Goal: Task Accomplishment & Management: Use online tool/utility

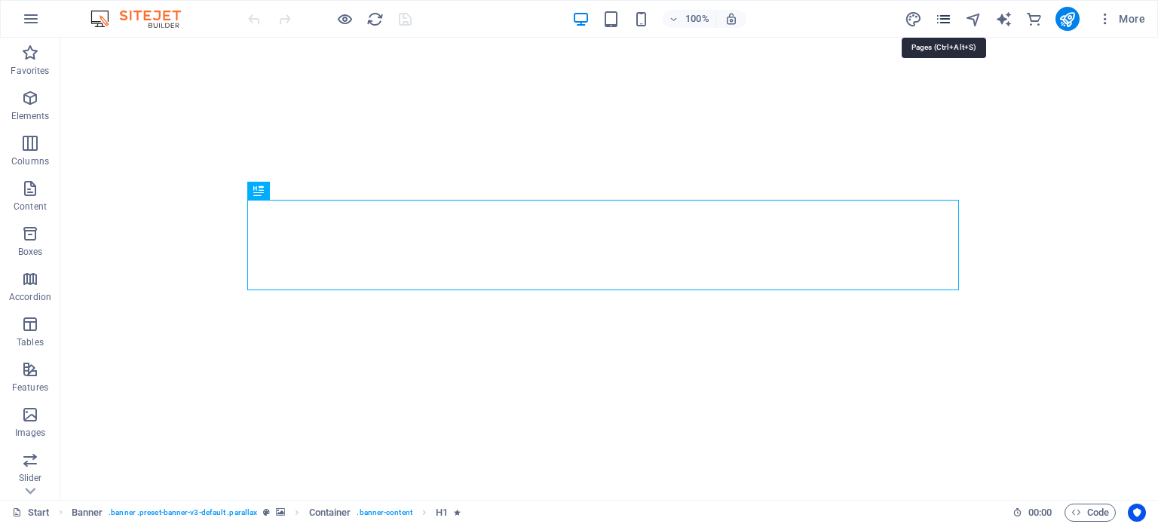
click at [946, 20] on icon "pages" at bounding box center [943, 19] width 17 height 17
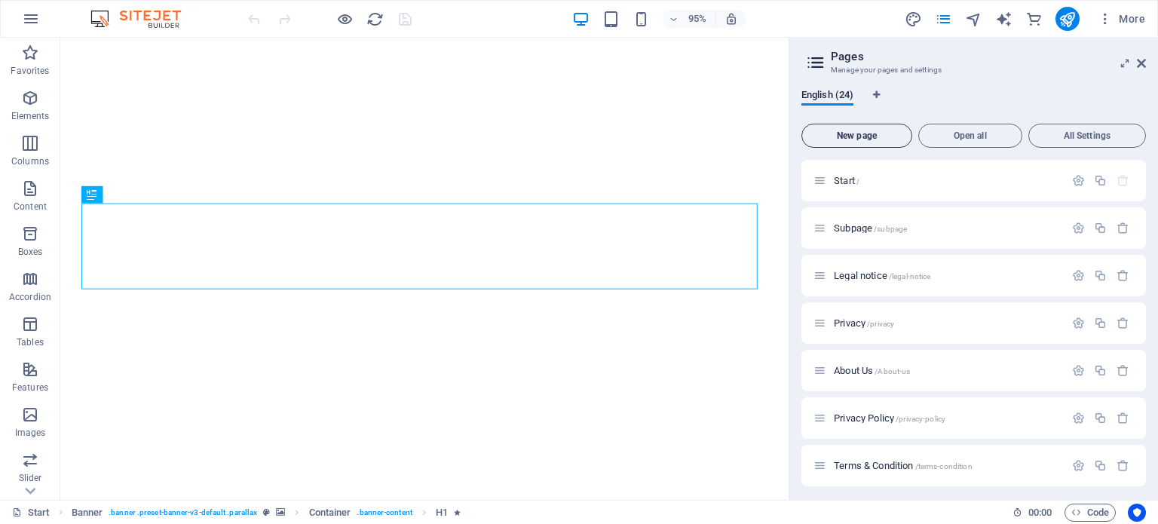
click at [845, 135] on span "New page" at bounding box center [856, 135] width 97 height 9
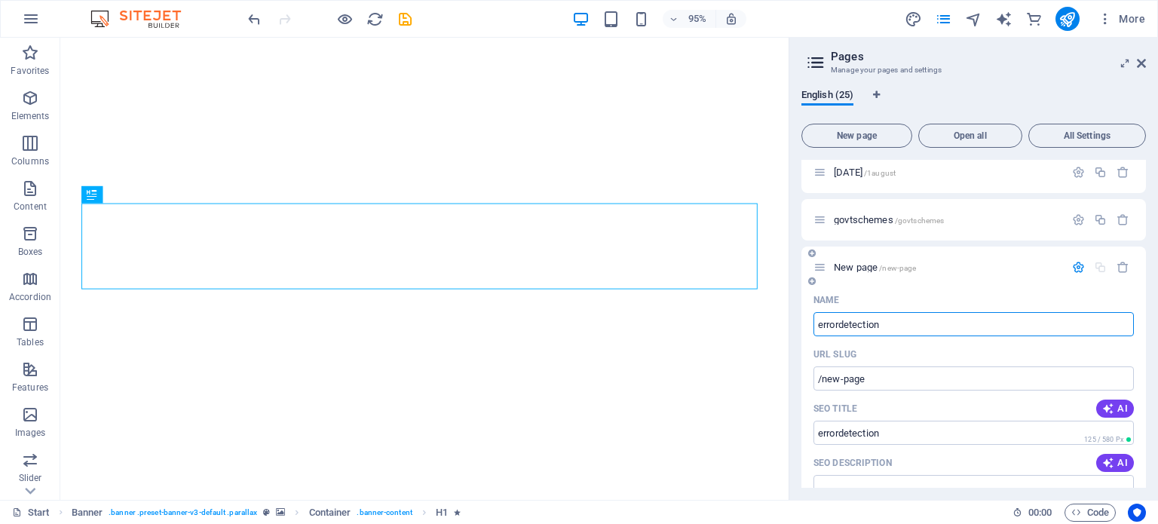
type input "errordetection"
type input "/errordetection"
type input "errordetection"
click at [875, 268] on span "errordetection /errordetection" at bounding box center [890, 267] width 113 height 11
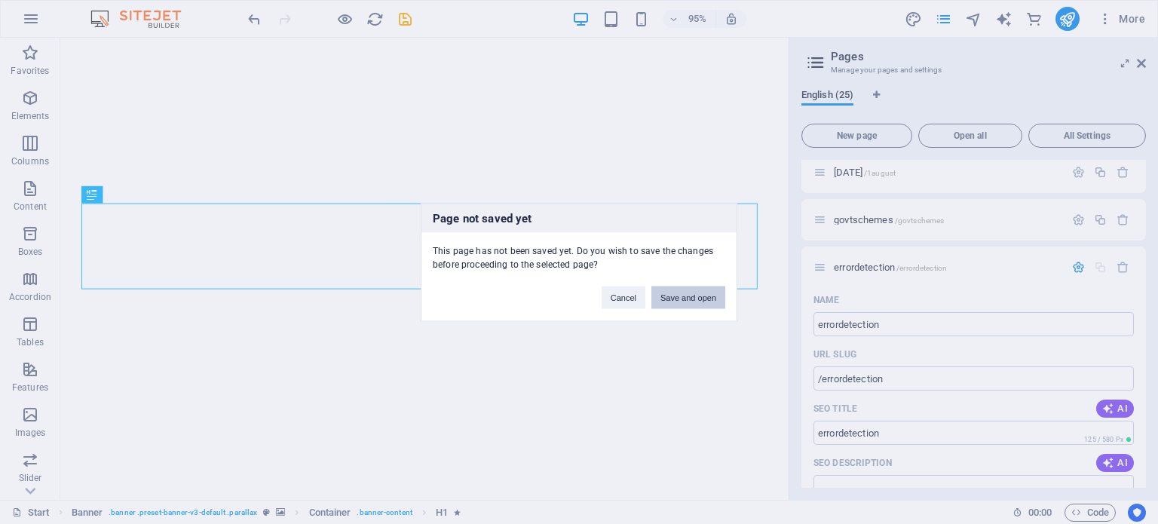
drag, startPoint x: 671, startPoint y: 294, endPoint x: 643, endPoint y: 270, distance: 36.9
click at [671, 294] on button "Save and open" at bounding box center [688, 297] width 74 height 23
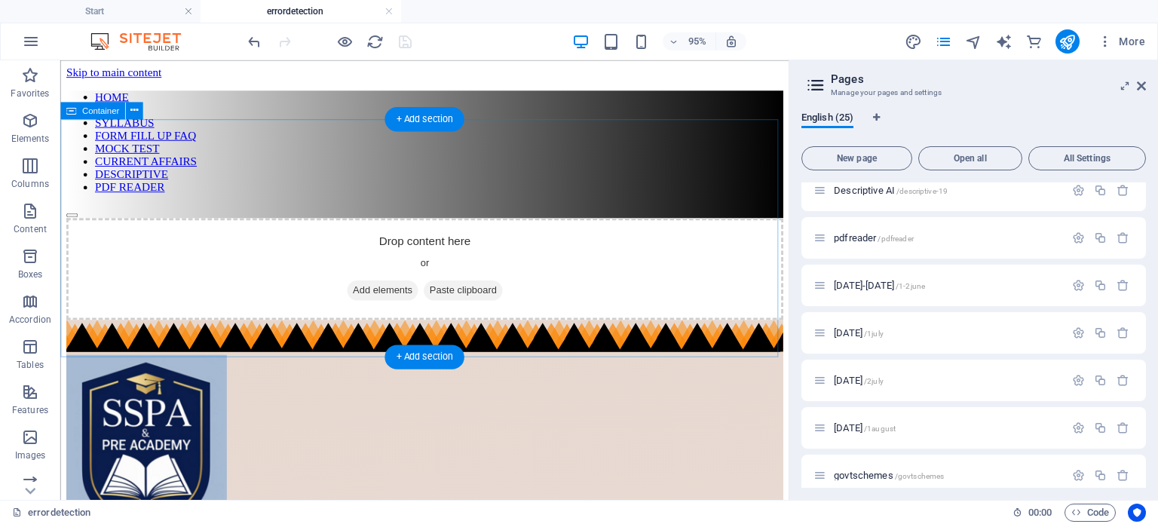
scroll to position [0, 0]
click at [372, 292] on span "Add elements" at bounding box center [399, 302] width 75 height 21
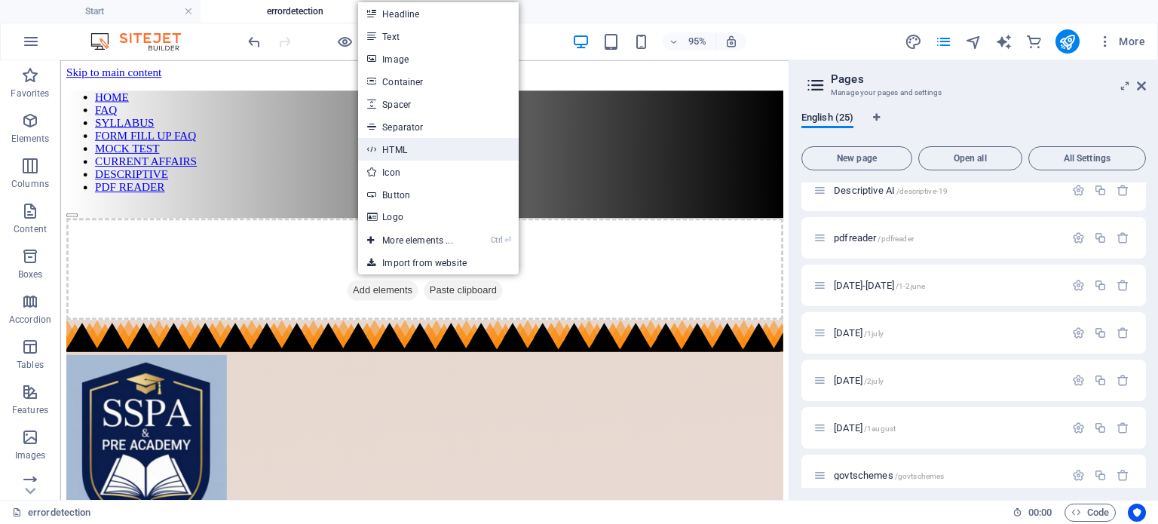
click at [419, 152] on link "HTML" at bounding box center [438, 149] width 160 height 23
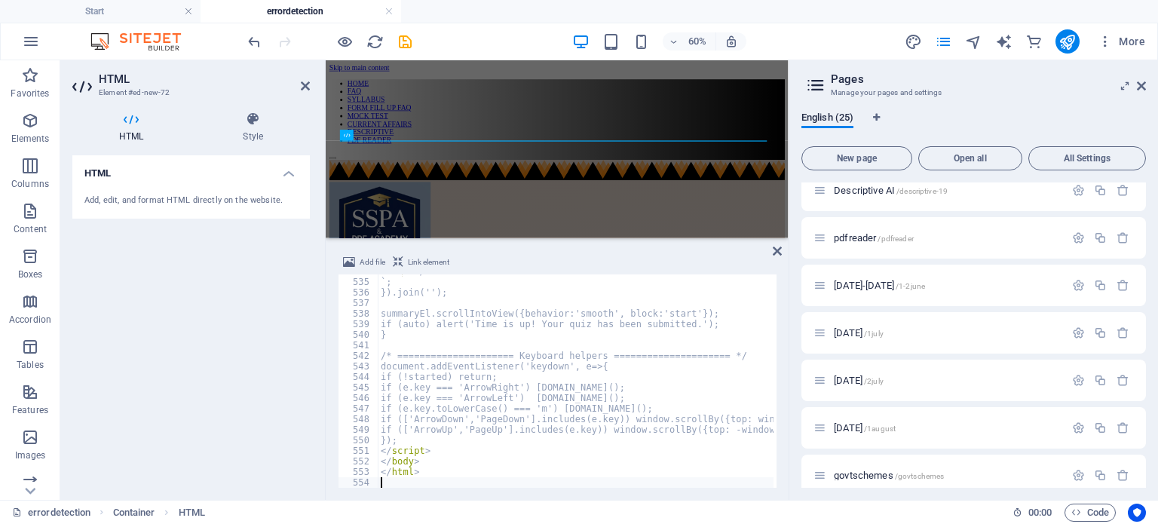
scroll to position [5634, 0]
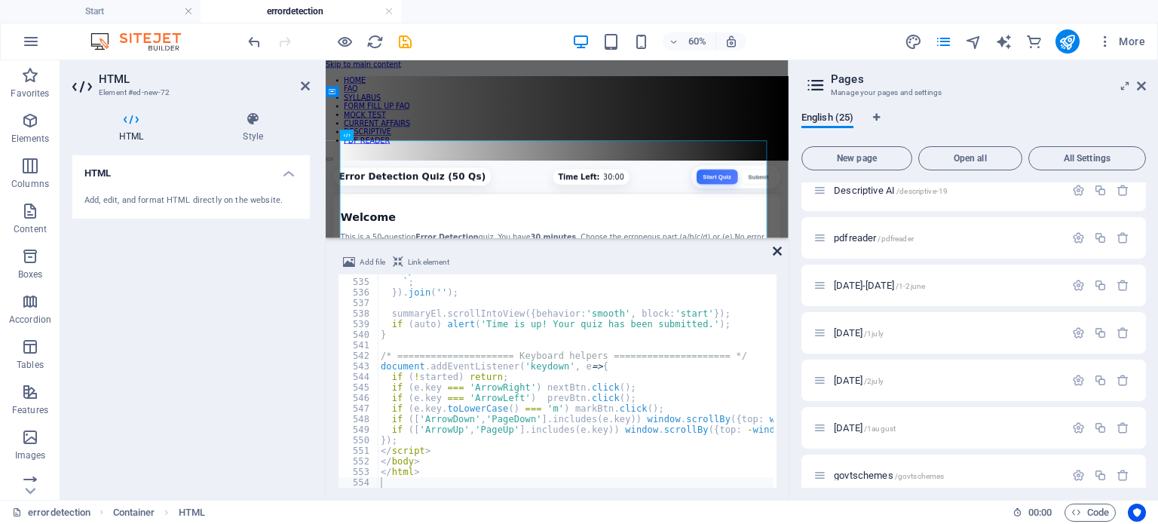
click at [778, 251] on icon at bounding box center [777, 251] width 9 height 12
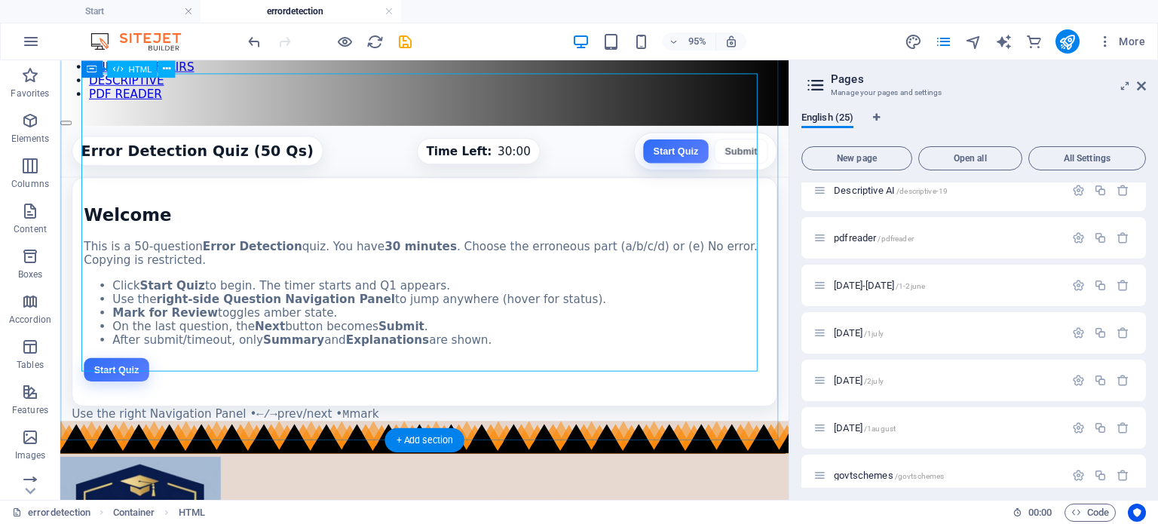
scroll to position [75, 0]
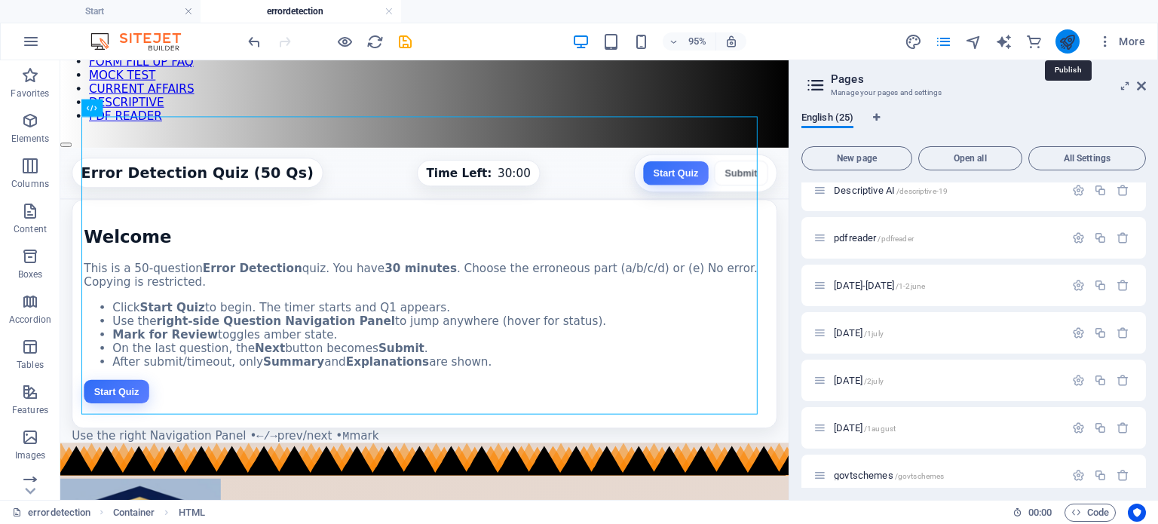
click at [1066, 46] on icon "publish" at bounding box center [1067, 41] width 17 height 17
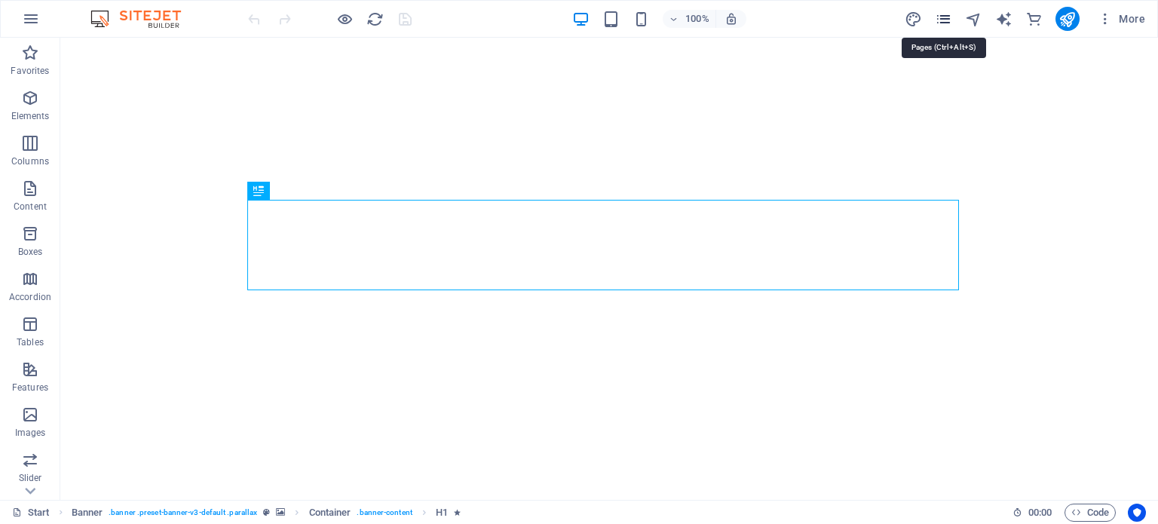
click at [945, 20] on icon "pages" at bounding box center [943, 19] width 17 height 17
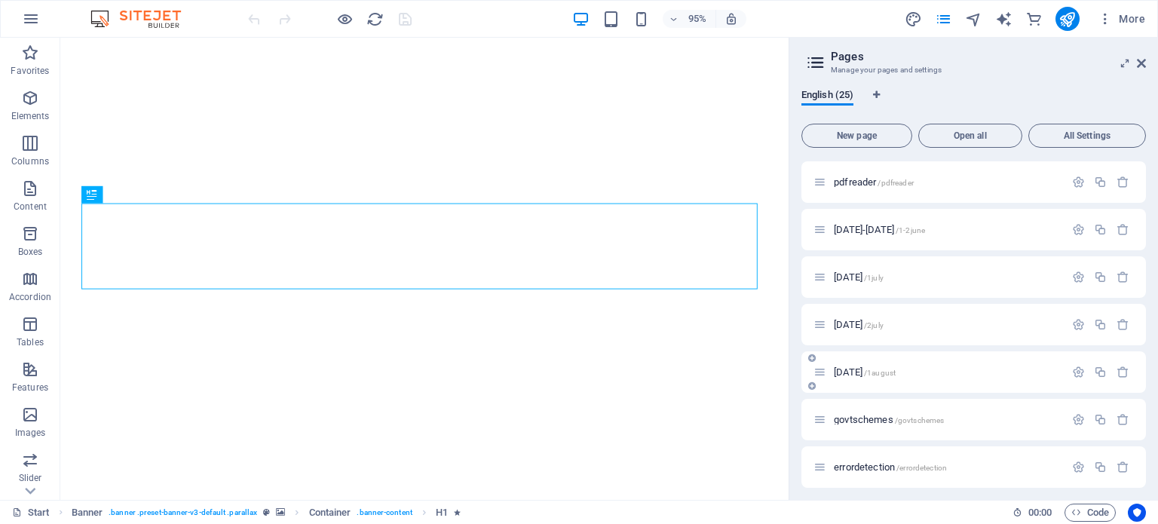
scroll to position [860, 0]
click at [860, 462] on span "errordetection /errordetection" at bounding box center [890, 460] width 113 height 11
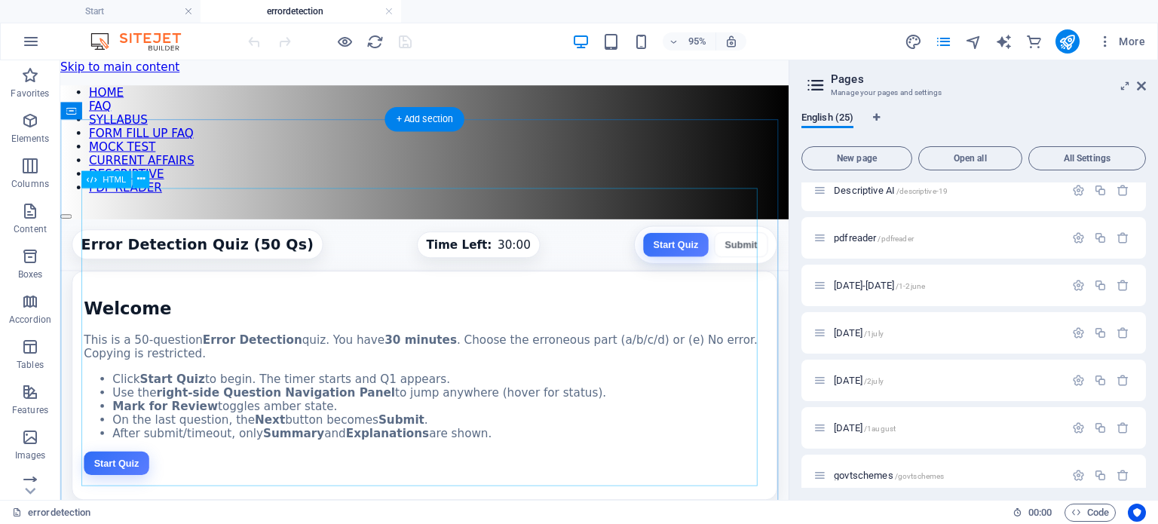
scroll to position [0, 0]
click at [137, 176] on icon at bounding box center [141, 178] width 8 height 15
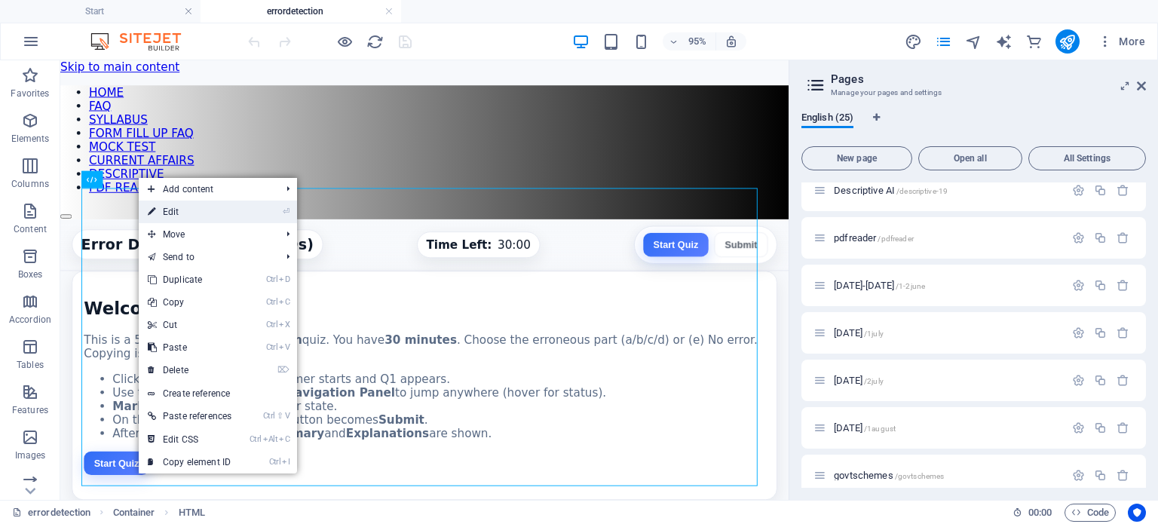
click at [173, 210] on link "⏎ Edit" at bounding box center [190, 212] width 102 height 23
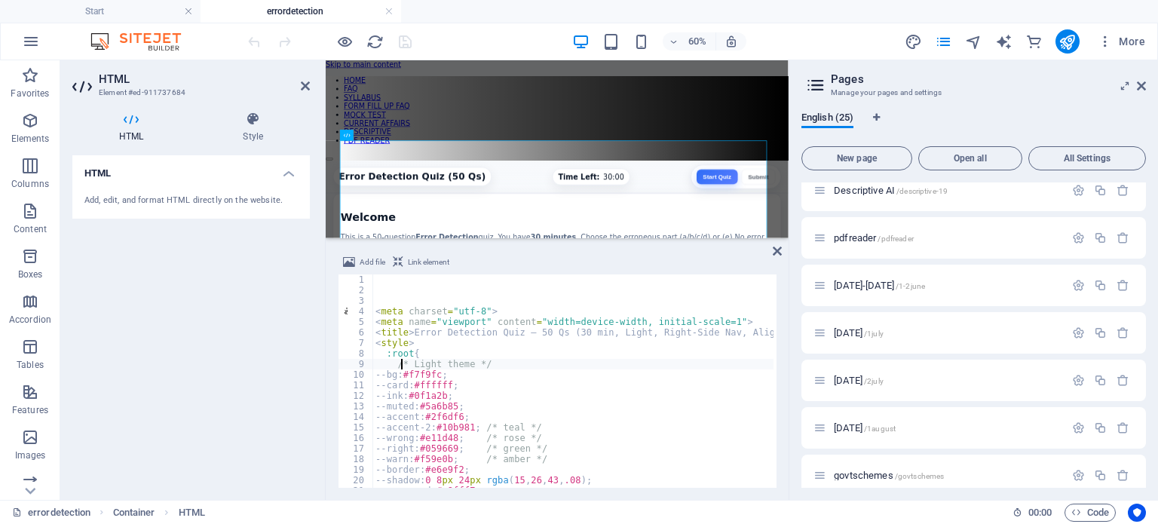
click at [402, 364] on div "< meta charset = "utf-8" > < meta name = "viewport" content = "width=device-wid…" at bounding box center [1056, 389] width 1368 height 231
type textarea "/* Light theme */"
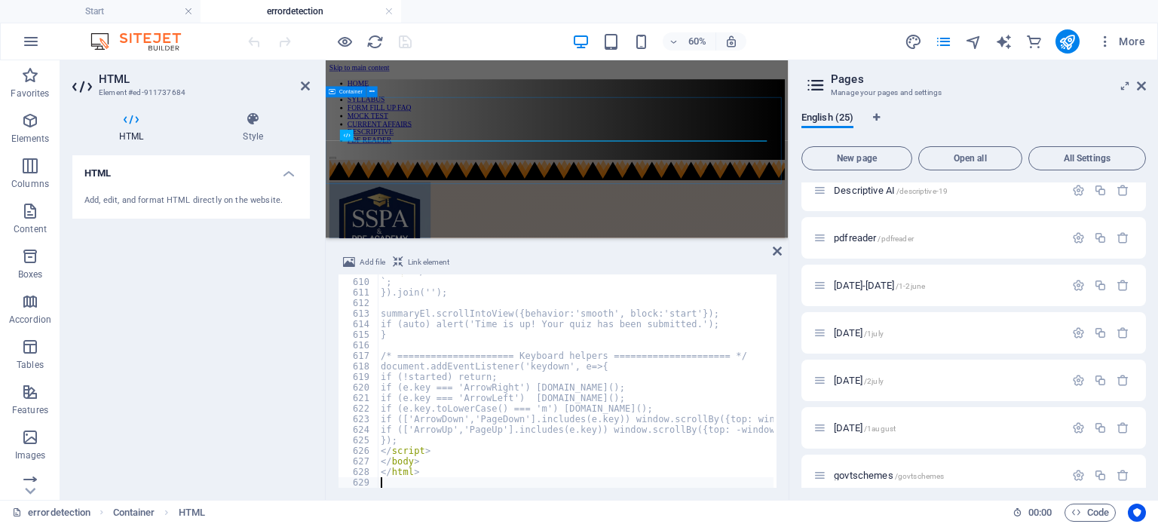
scroll to position [6426, 0]
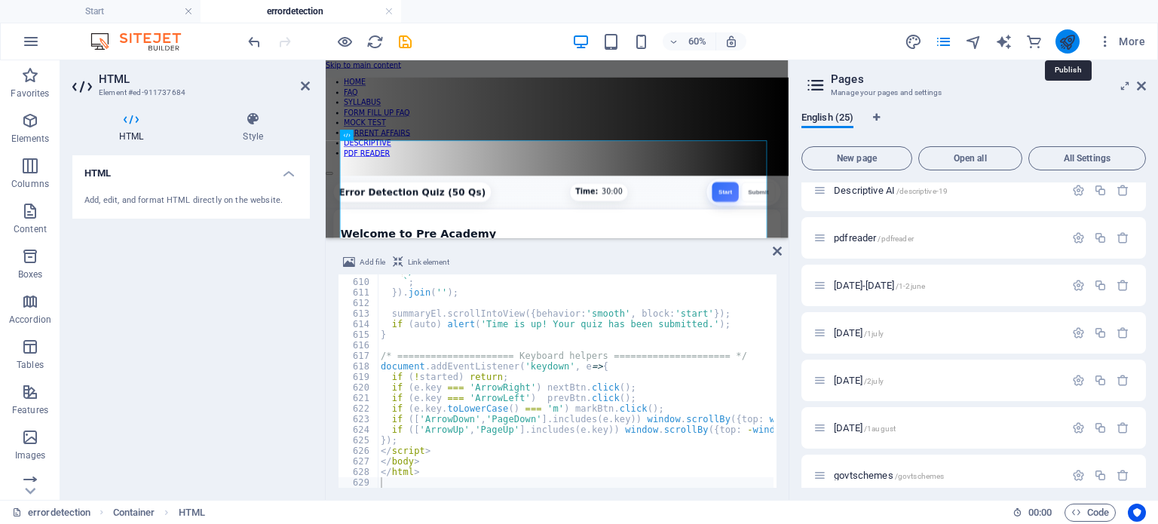
click at [1070, 41] on icon "publish" at bounding box center [1067, 41] width 17 height 17
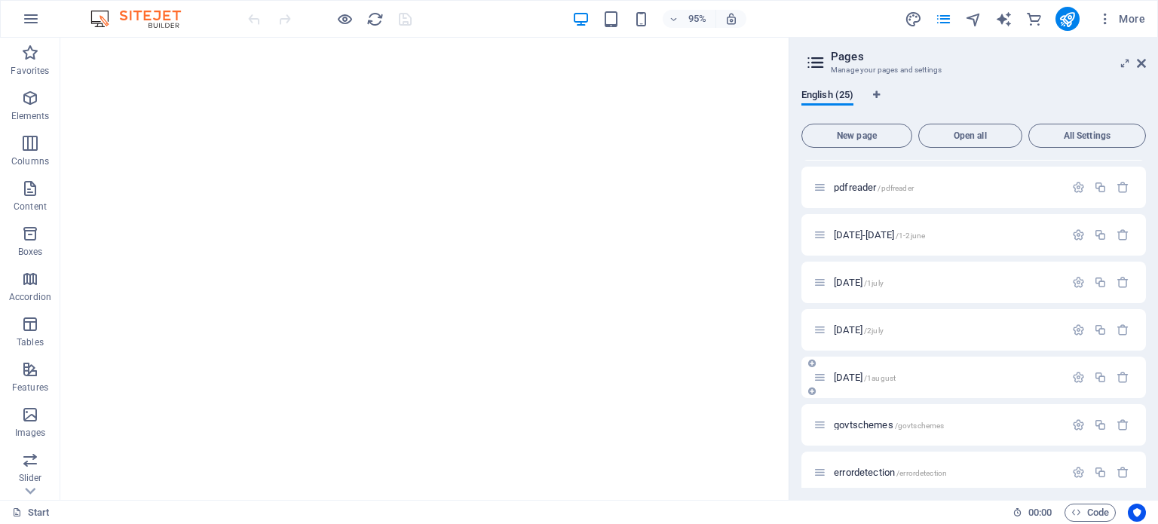
scroll to position [860, 0]
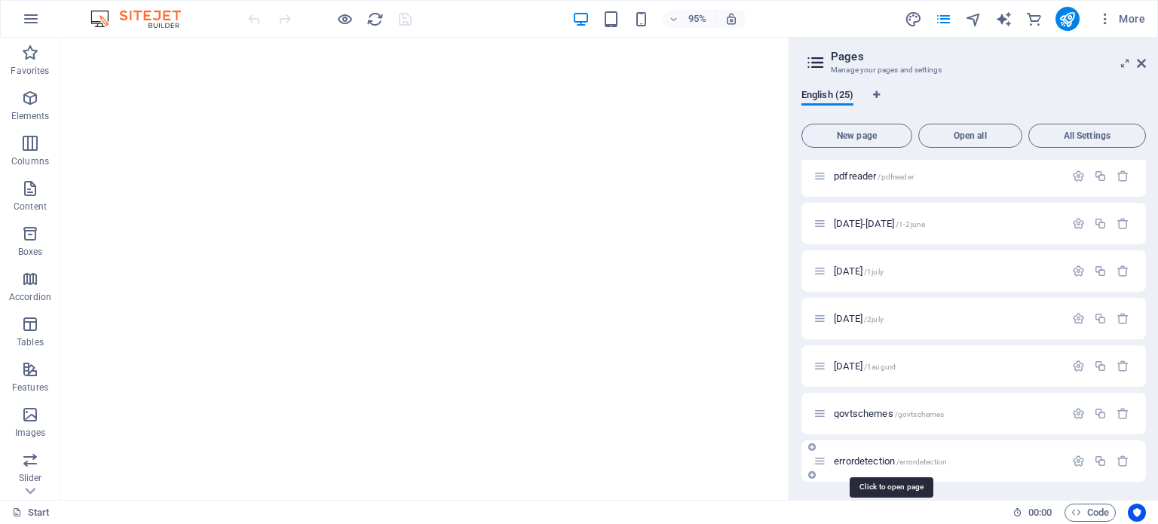
click at [864, 461] on span "errordetection /errordetection" at bounding box center [890, 460] width 113 height 11
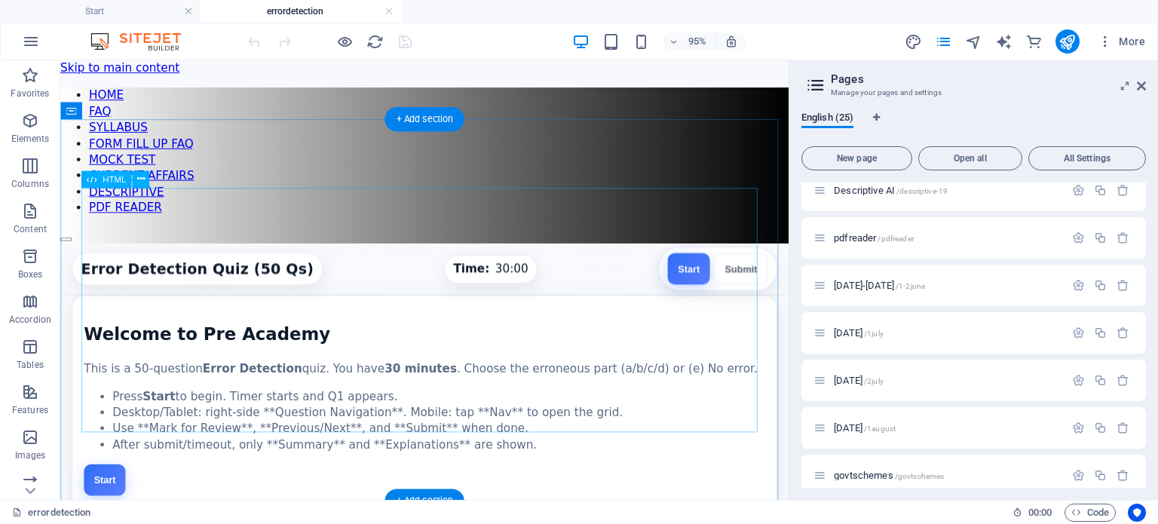
scroll to position [0, 0]
click at [139, 179] on icon at bounding box center [141, 178] width 8 height 15
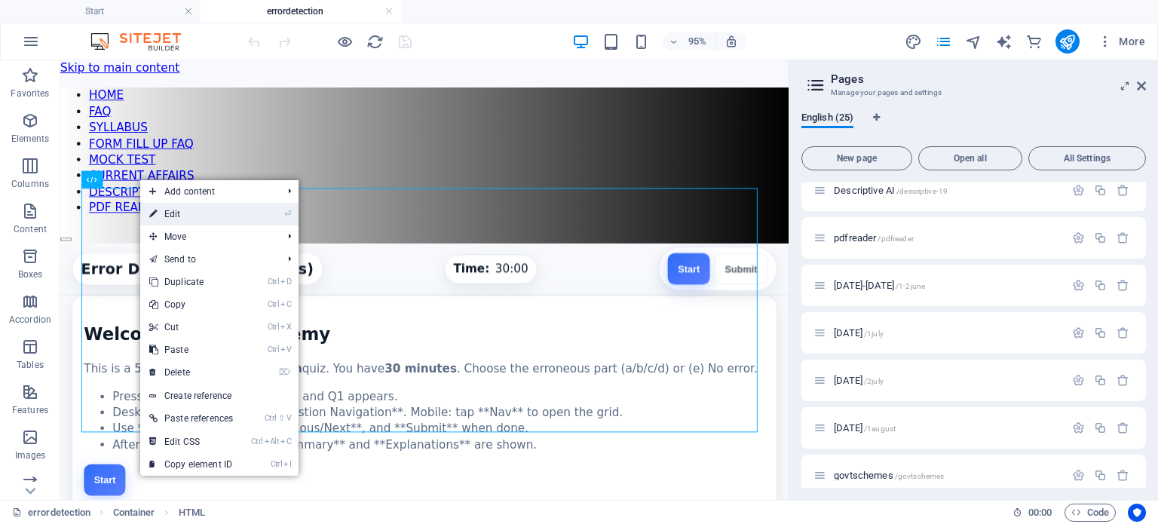
click at [157, 210] on link "⏎ Edit" at bounding box center [191, 214] width 102 height 23
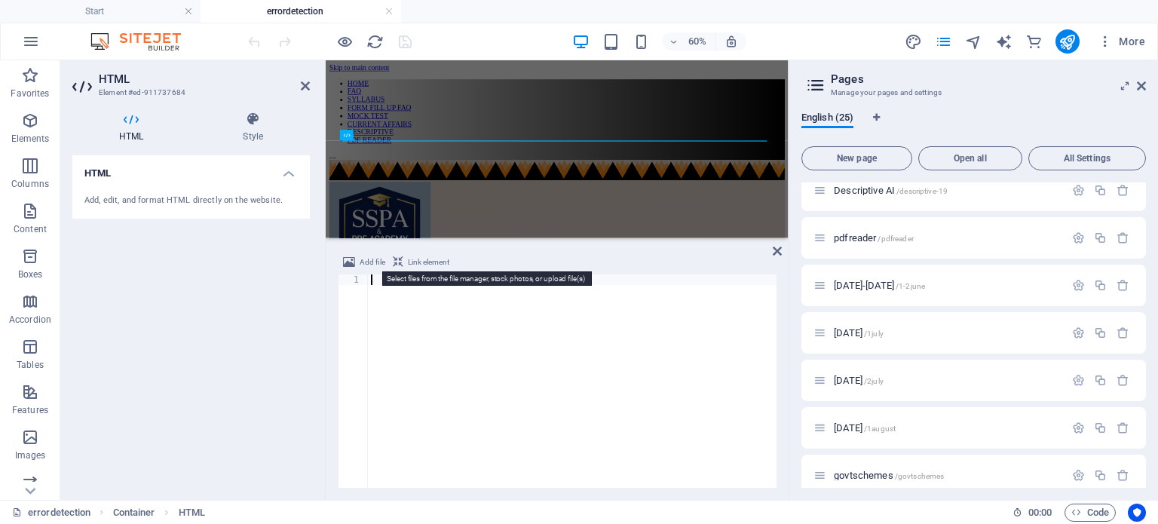
scroll to position [5582, 0]
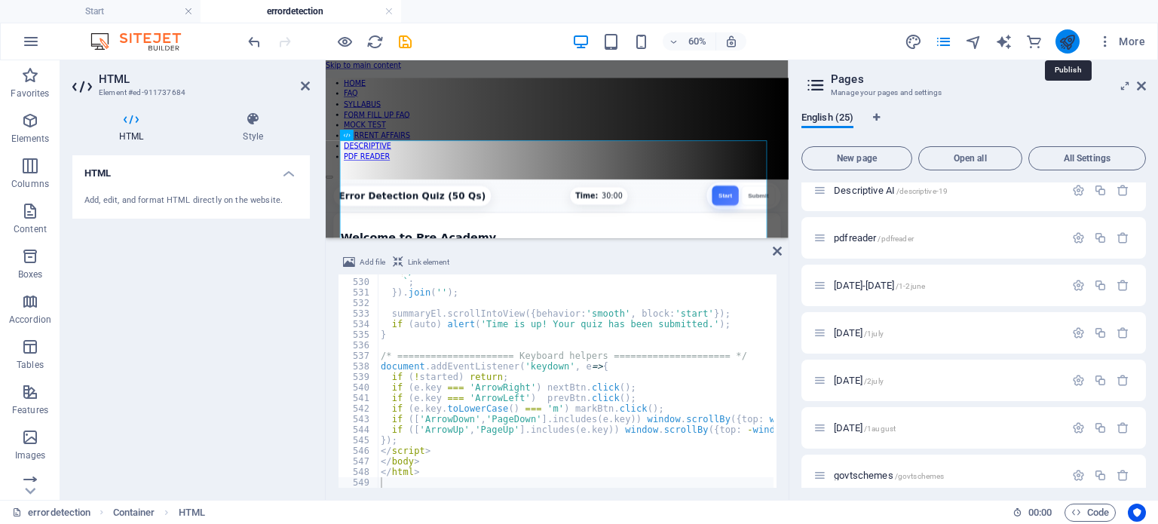
click at [1068, 41] on icon "publish" at bounding box center [1067, 41] width 17 height 17
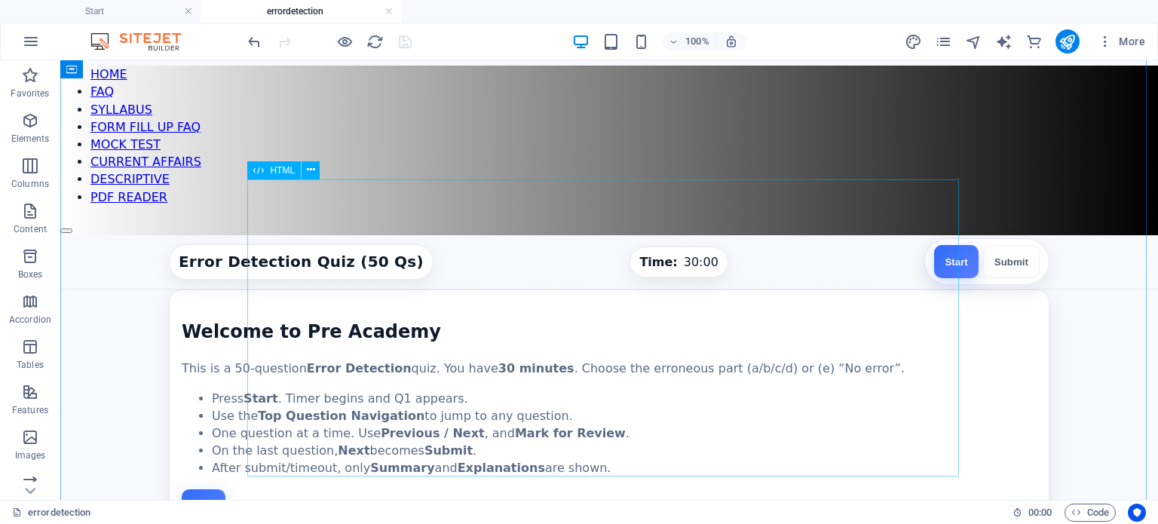
scroll to position [3, 0]
